Goal: Task Accomplishment & Management: Manage account settings

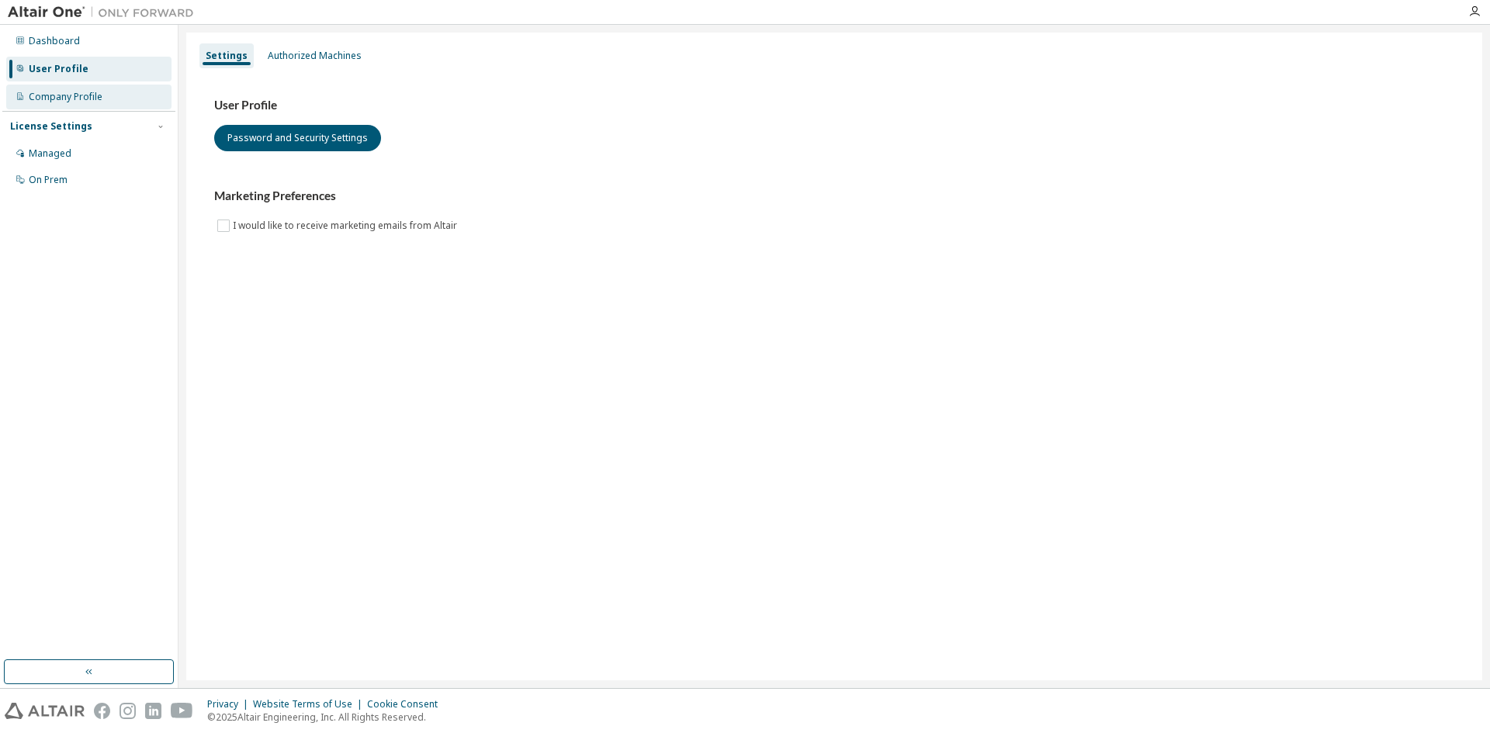
click at [51, 91] on div "Company Profile" at bounding box center [66, 97] width 74 height 12
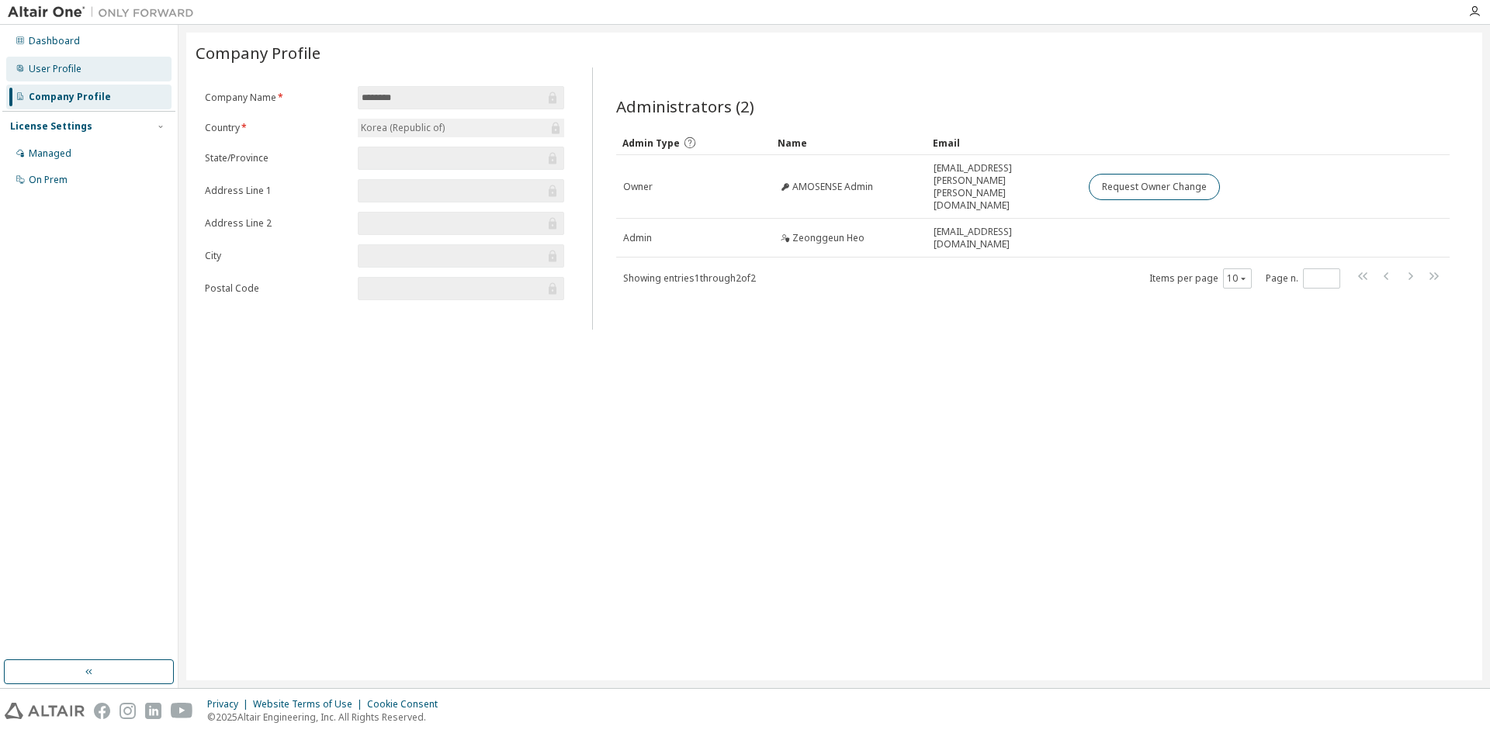
click at [88, 75] on div "User Profile" at bounding box center [88, 69] width 165 height 25
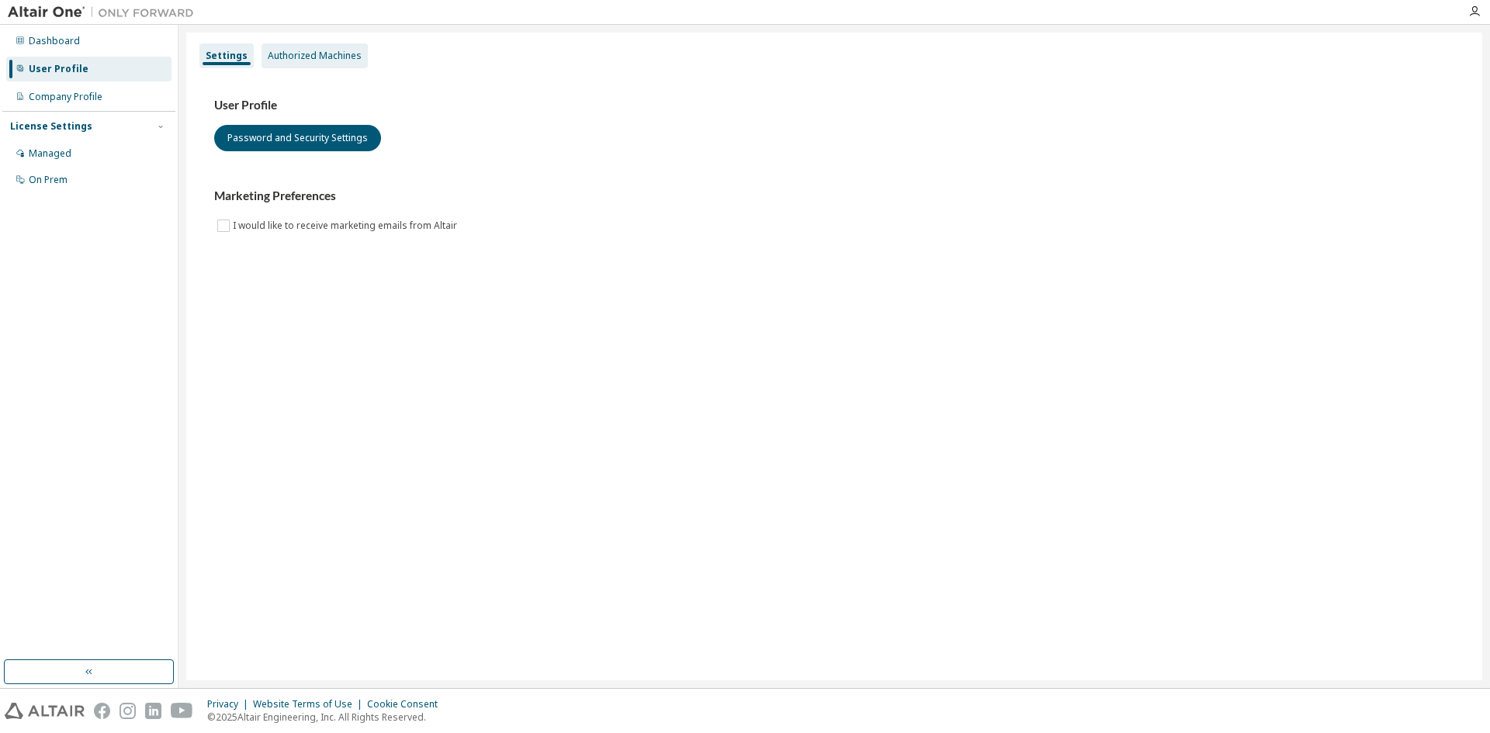
click at [314, 54] on div "Authorized Machines" at bounding box center [315, 56] width 94 height 12
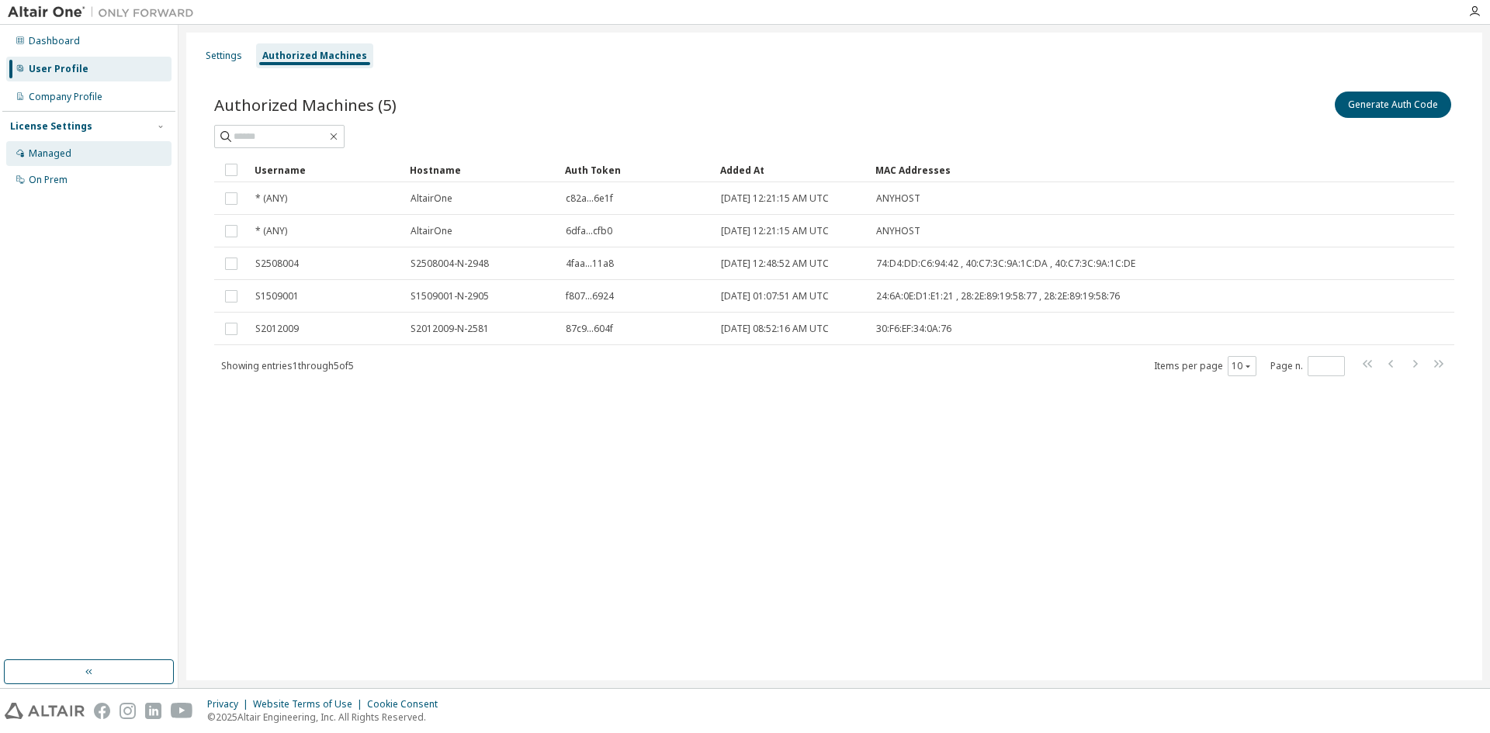
click at [88, 149] on div "Managed" at bounding box center [88, 153] width 165 height 25
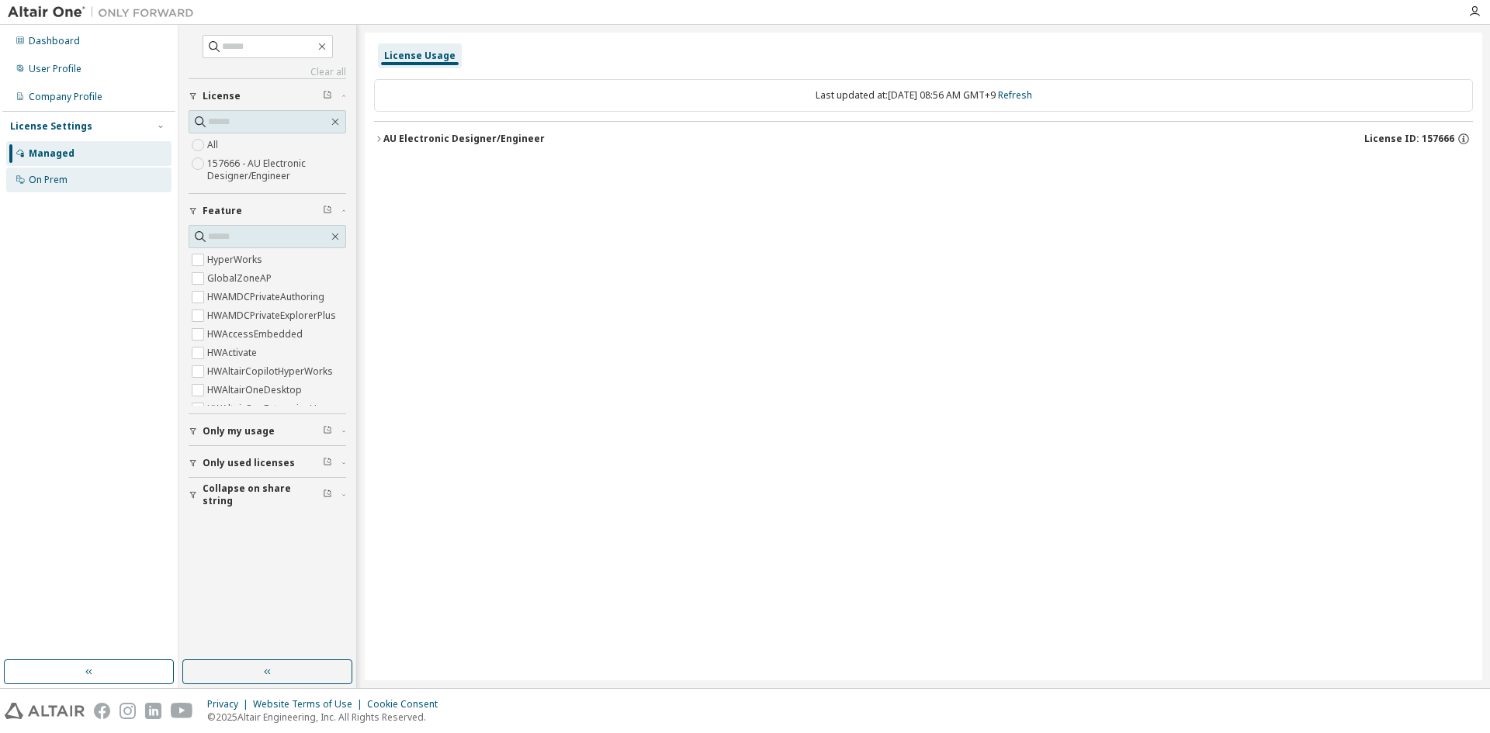
drag, startPoint x: 76, startPoint y: 182, endPoint x: 89, endPoint y: 186, distance: 14.0
click at [80, 183] on div "On Prem" at bounding box center [88, 180] width 165 height 25
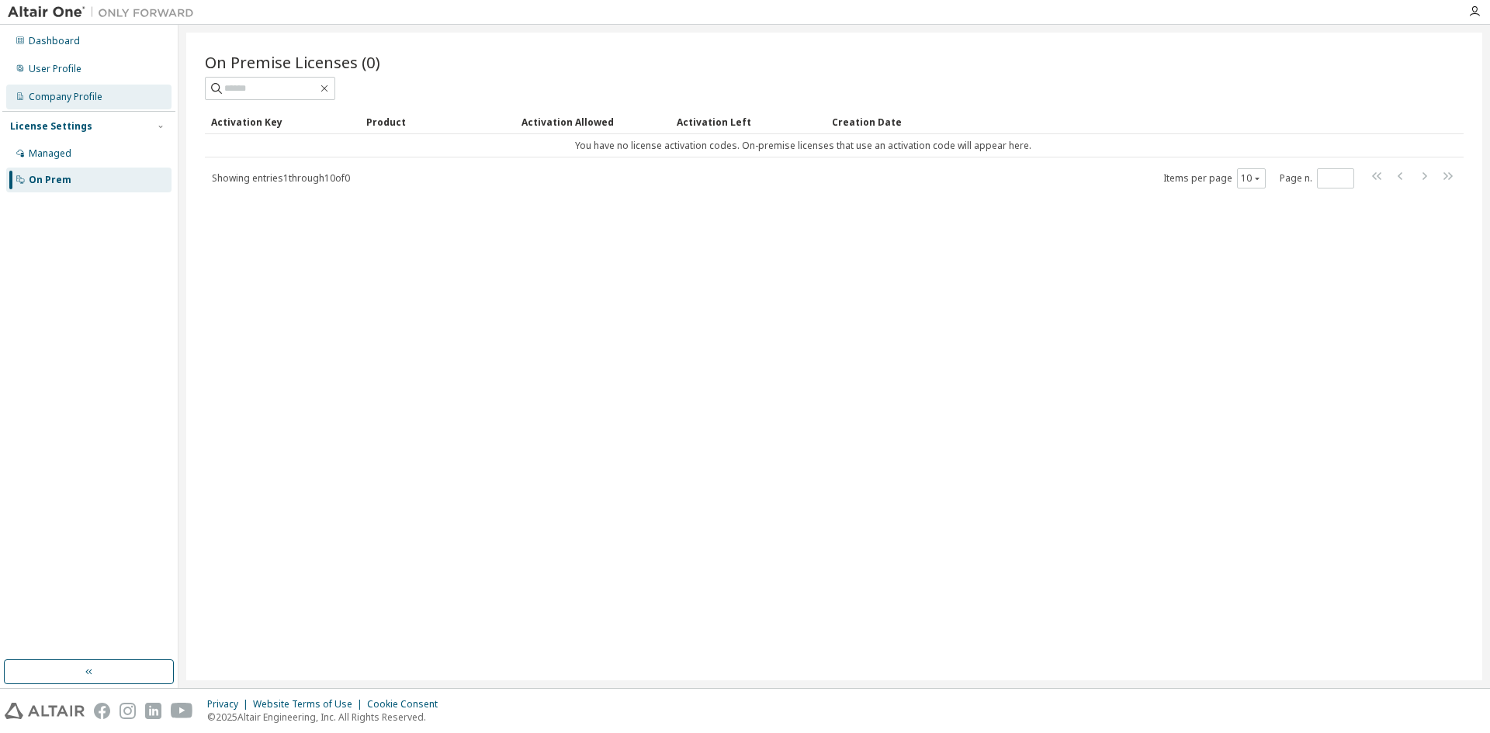
click at [97, 88] on div "Company Profile" at bounding box center [88, 97] width 165 height 25
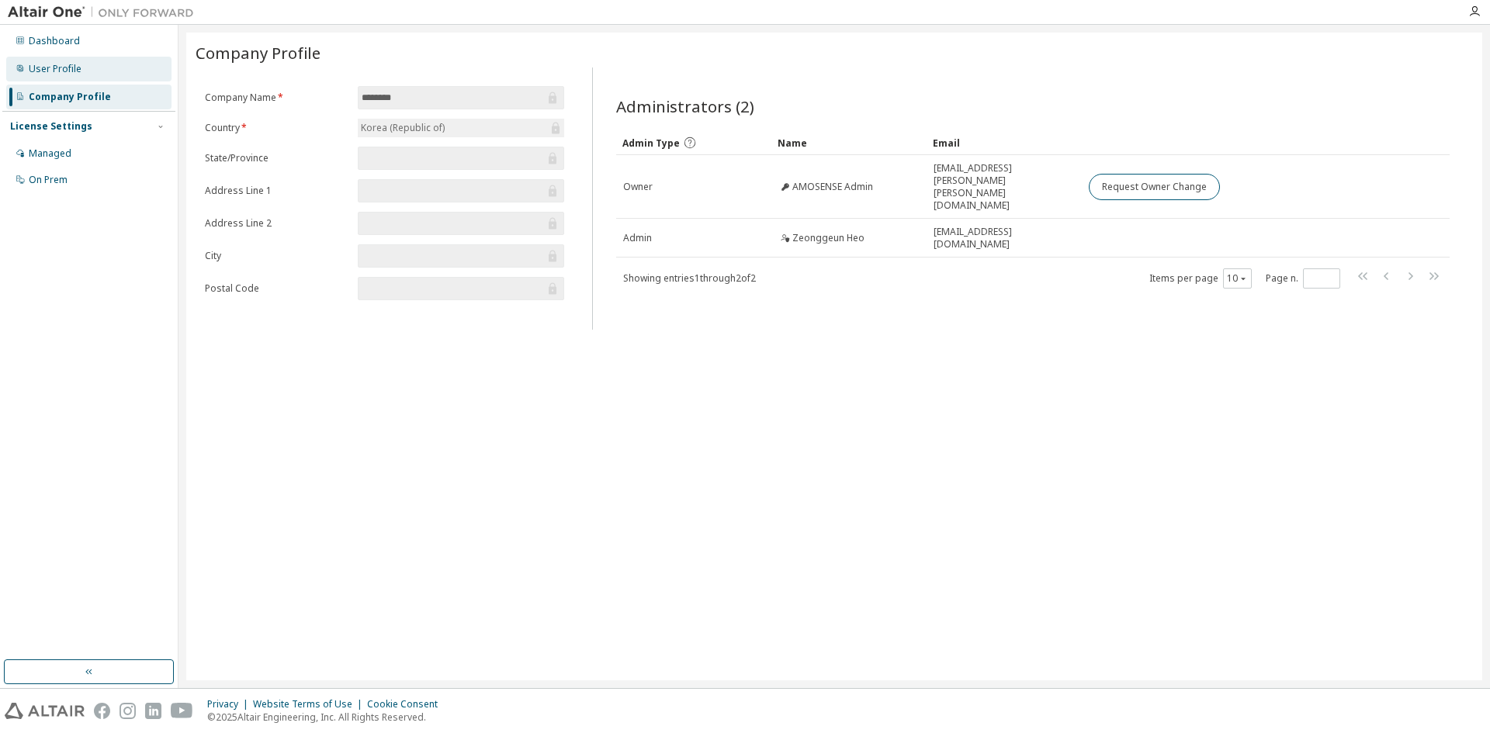
click at [100, 75] on div "User Profile" at bounding box center [88, 69] width 165 height 25
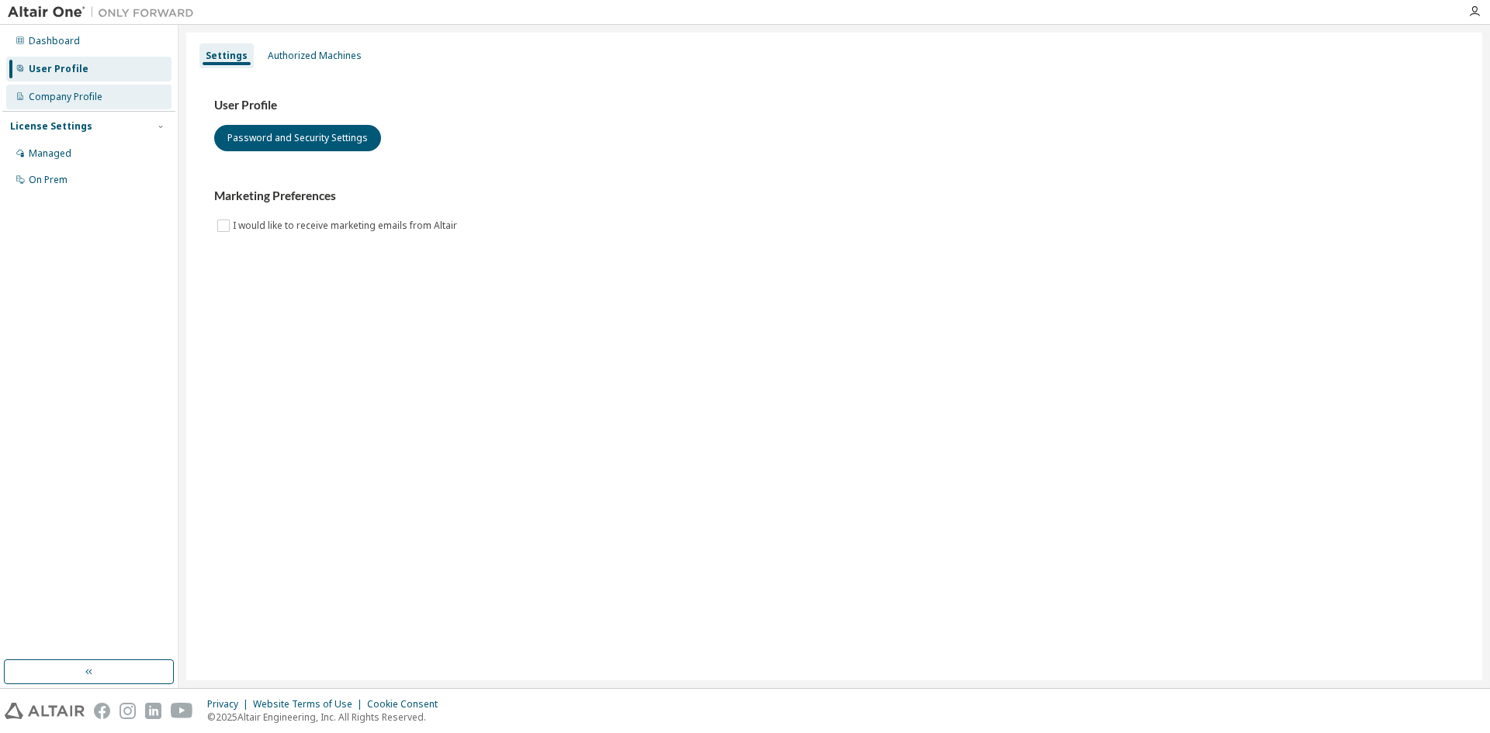
click at [87, 94] on div "Company Profile" at bounding box center [66, 97] width 74 height 12
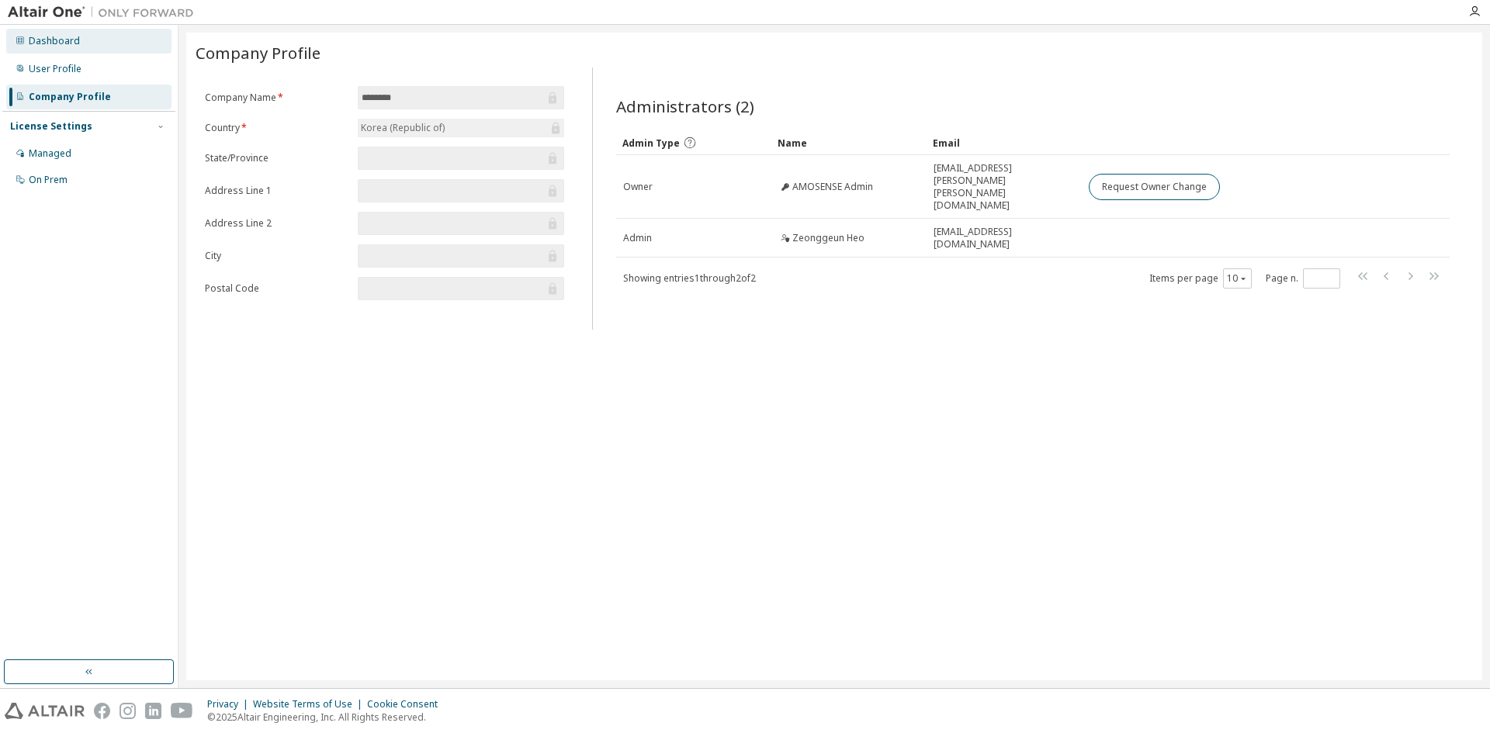
click at [81, 43] on div "Dashboard" at bounding box center [88, 41] width 165 height 25
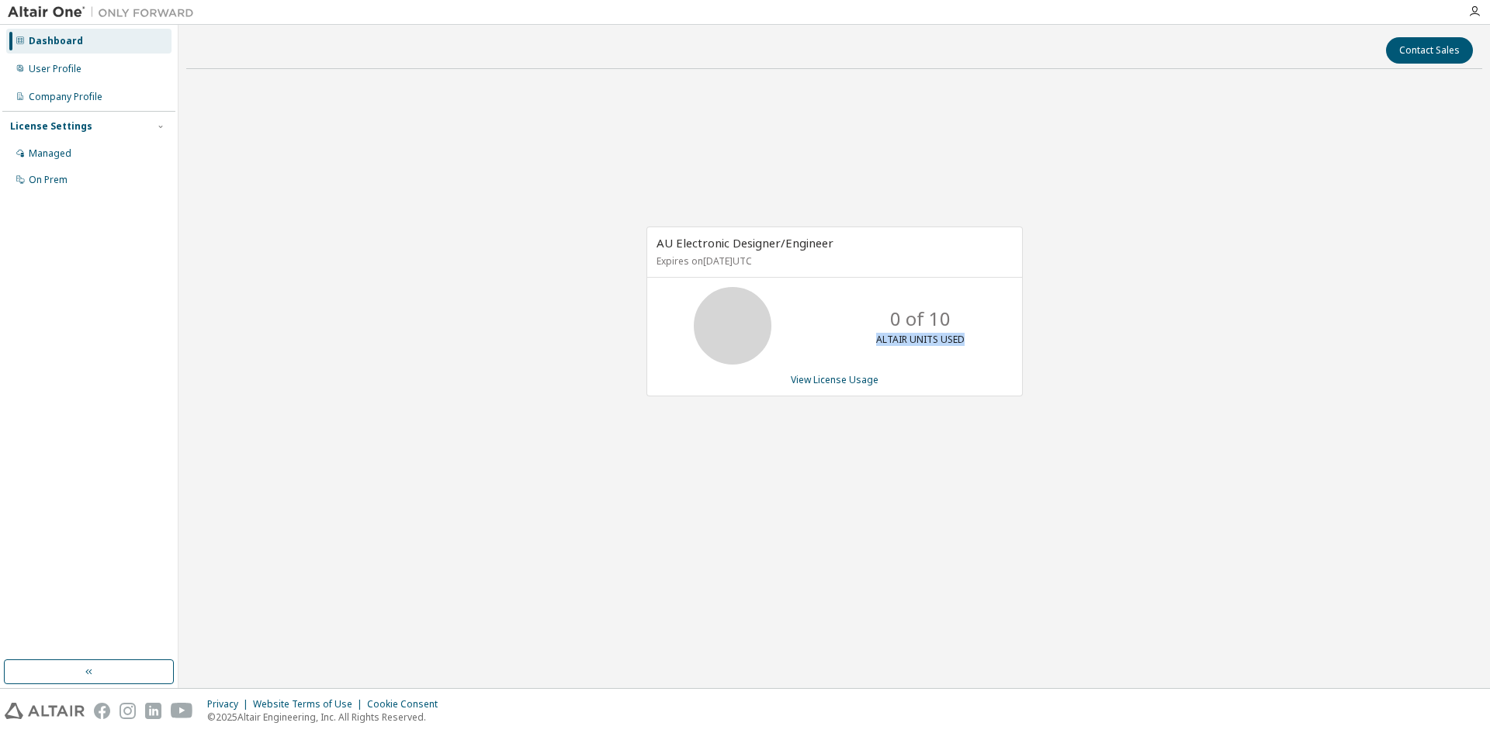
drag, startPoint x: 871, startPoint y: 319, endPoint x: 1000, endPoint y: 341, distance: 130.8
click at [1000, 341] on div "0 of 10 ALTAIR UNITS USED" at bounding box center [834, 326] width 375 height 78
click at [999, 341] on div "0 of 10 ALTAIR UNITS USED" at bounding box center [834, 326] width 375 height 78
click at [868, 303] on div "0 of 10 ALTAIR UNITS USED" at bounding box center [920, 326] width 124 height 78
drag, startPoint x: 971, startPoint y: 397, endPoint x: 827, endPoint y: 382, distance: 145.1
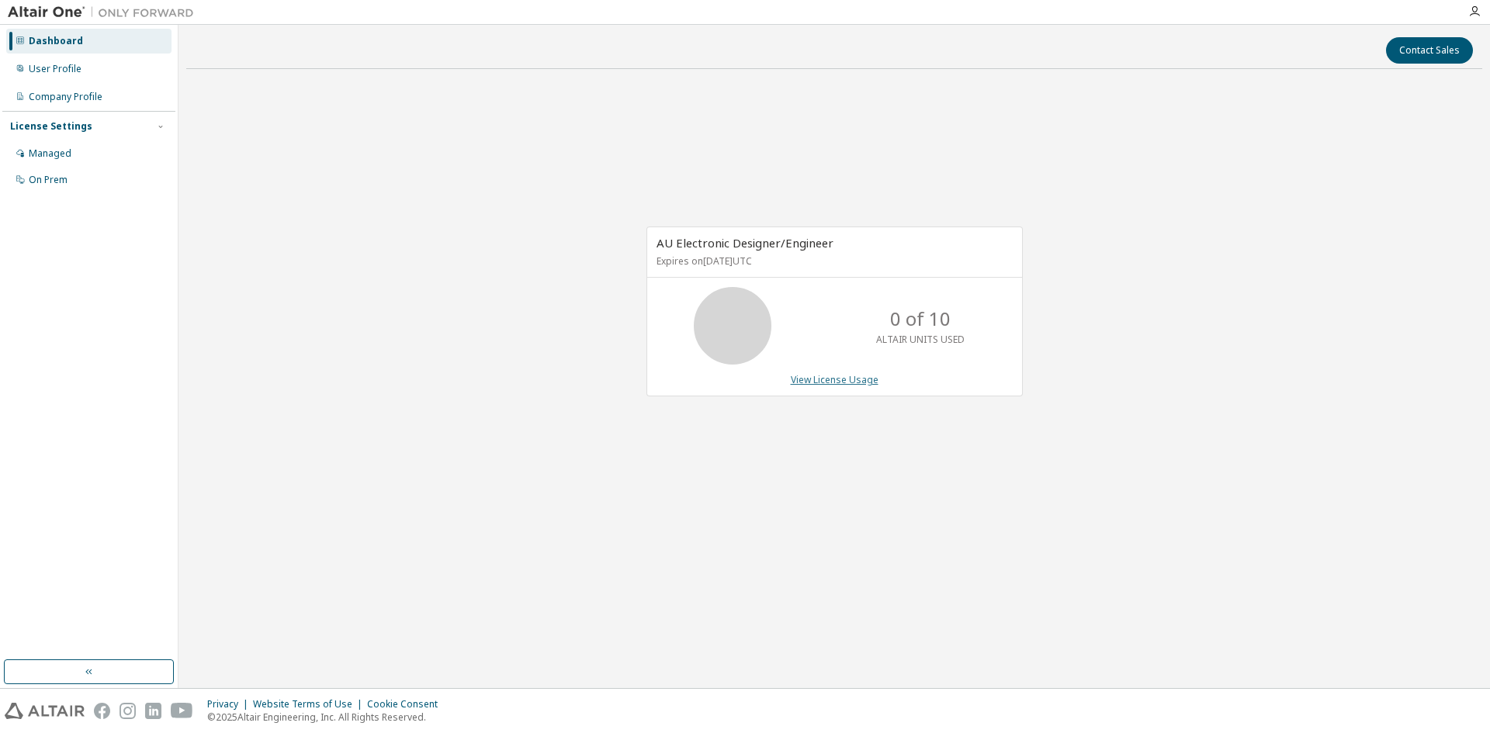
click at [970, 397] on div "AU Electronic Designer/Engineer Expires on September 25, 2026 UTC 0 of 10 ALTAI…" at bounding box center [827, 320] width 392 height 186
click at [799, 382] on link "View License Usage" at bounding box center [835, 379] width 88 height 13
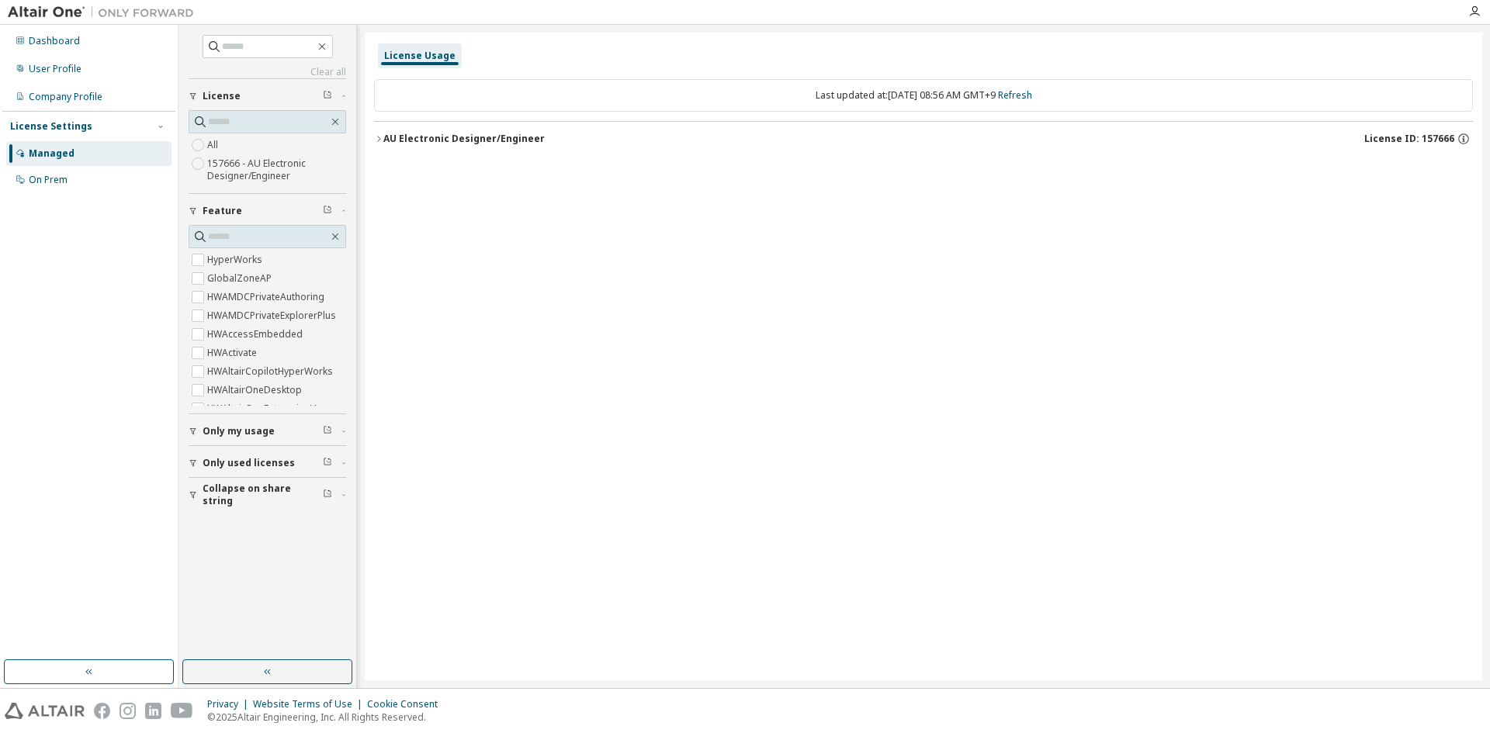
click at [586, 328] on div "License Usage Last updated at: Wed 2025-10-01 08:56 AM GMT+9 Refresh AU Electro…" at bounding box center [924, 357] width 1118 height 648
